Goal: Check status: Check status

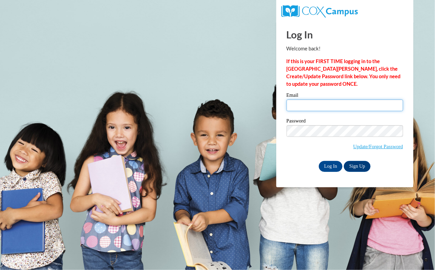
click at [306, 106] on input "Email" at bounding box center [345, 105] width 117 height 12
type input "[EMAIL_ADDRESS][DOMAIN_NAME]"
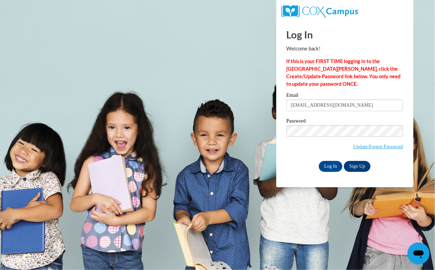
click at [288, 122] on label "Password" at bounding box center [345, 121] width 117 height 7
click at [319, 161] on input "Log In" at bounding box center [331, 166] width 24 height 11
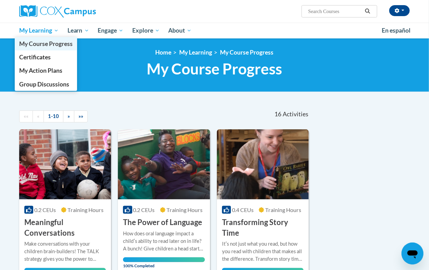
click at [46, 40] on span "My Course Progress" at bounding box center [46, 43] width 54 height 7
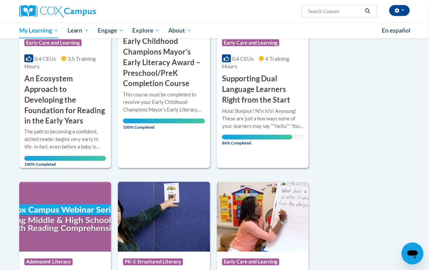
scroll to position [366, 0]
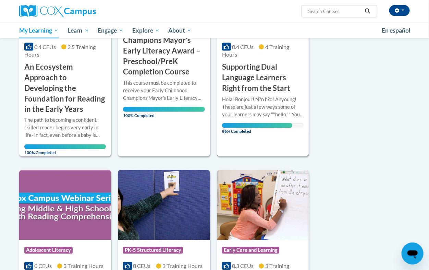
click at [249, 79] on h3 "Supporting Dual Language Learners Right from the Start" at bounding box center [263, 78] width 82 height 32
click at [250, 125] on span "86% Completed" at bounding box center [257, 128] width 70 height 11
click at [267, 74] on h3 "Supporting Dual Language Learners Right from the Start" at bounding box center [263, 78] width 82 height 32
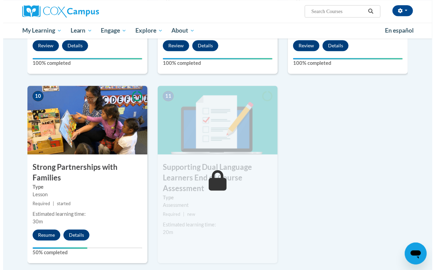
scroll to position [747, 0]
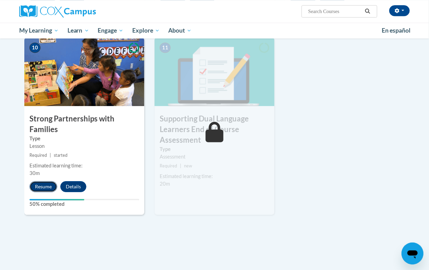
click at [39, 185] on button "Resume" at bounding box center [43, 186] width 28 height 11
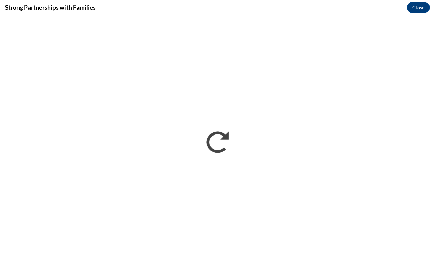
scroll to position [0, 0]
